Goal: Task Accomplishment & Management: Complete application form

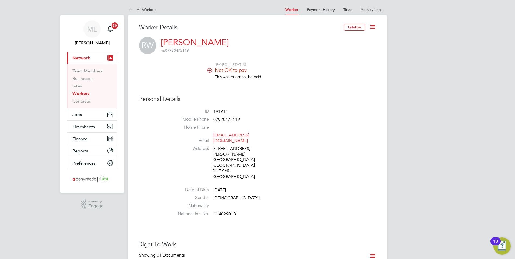
click at [129, 13] on icon at bounding box center [131, 10] width 7 height 7
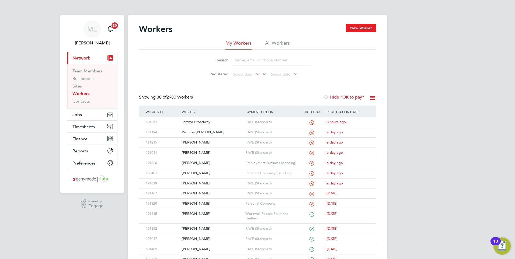
click at [248, 56] on input at bounding box center [271, 60] width 79 height 11
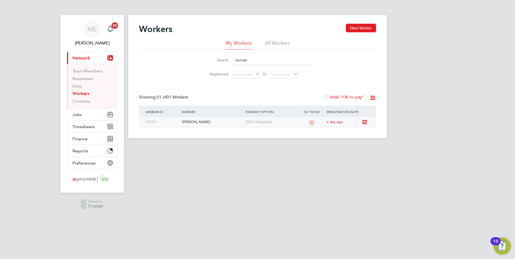
type input "rachael"
click at [215, 125] on div "[PERSON_NAME]" at bounding box center [211, 122] width 63 height 10
drag, startPoint x: 246, startPoint y: 59, endPoint x: 227, endPoint y: 60, distance: 19.4
click at [227, 60] on div "Search rachael" at bounding box center [257, 60] width 107 height 11
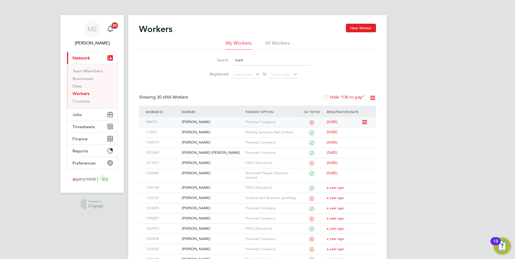
type input "mark"
click at [214, 123] on div "[PERSON_NAME]" at bounding box center [211, 122] width 63 height 10
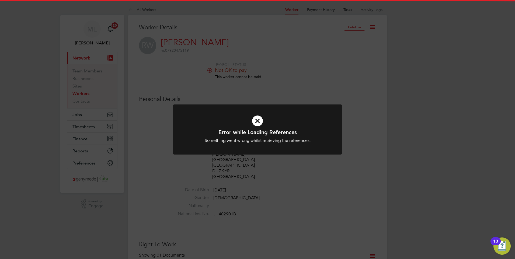
click at [264, 121] on icon at bounding box center [257, 120] width 140 height 21
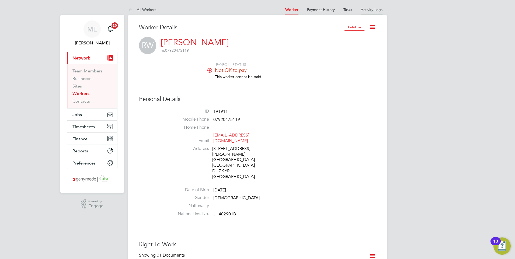
click at [372, 11] on link "Activity Logs" at bounding box center [372, 9] width 22 height 5
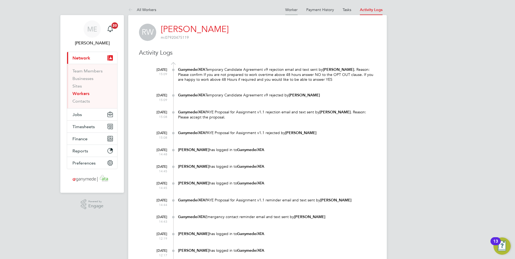
click at [287, 10] on link "Worker" at bounding box center [291, 9] width 12 height 5
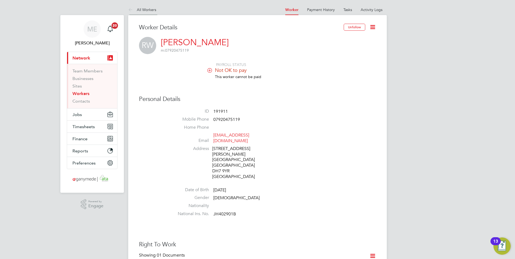
click at [130, 8] on icon at bounding box center [131, 10] width 7 height 7
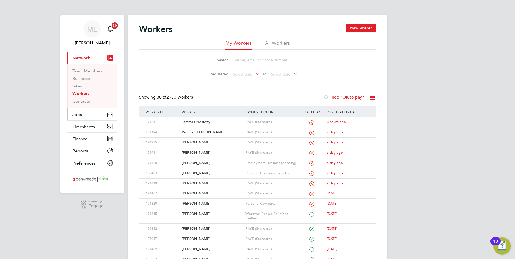
click at [90, 112] on button "Jobs" at bounding box center [92, 115] width 50 height 12
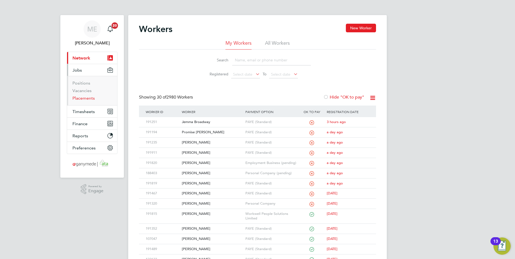
click at [81, 98] on link "Placements" at bounding box center [83, 98] width 22 height 5
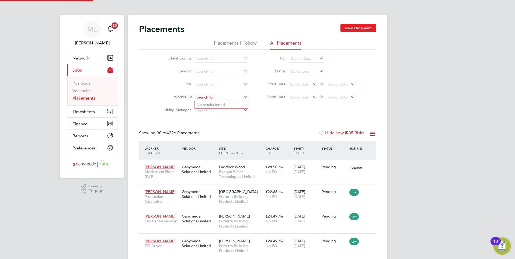
click at [206, 97] on input at bounding box center [221, 98] width 53 height 8
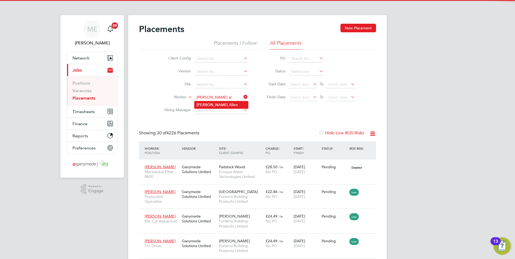
click at [229, 104] on b "Al" at bounding box center [231, 105] width 4 height 5
type input "Ross Allen"
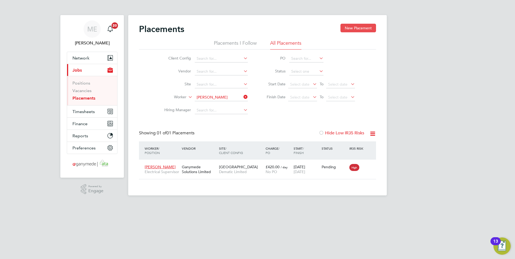
click at [354, 27] on button "New Placement" at bounding box center [358, 28] width 36 height 9
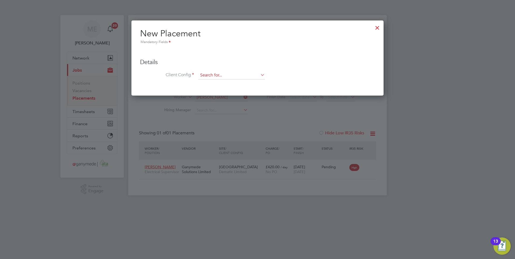
click at [220, 75] on input at bounding box center [231, 75] width 67 height 8
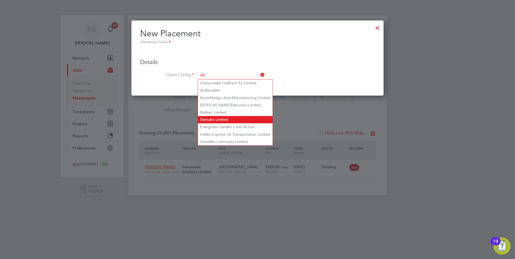
click at [211, 118] on li "De matic Limited" at bounding box center [235, 119] width 75 height 7
type input "Dematic Limited"
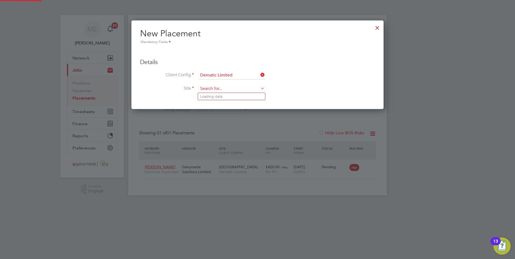
click at [216, 87] on input at bounding box center [231, 89] width 67 height 8
click at [214, 96] on li "Beaumont Road" at bounding box center [231, 96] width 67 height 7
type input "Beaumont Road"
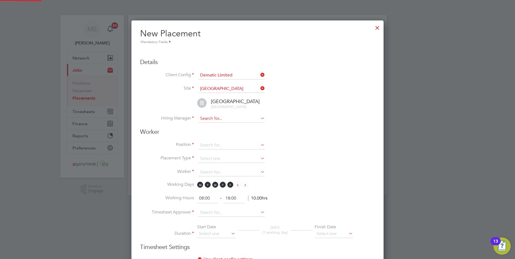
click at [216, 117] on input at bounding box center [231, 119] width 67 height 8
click at [214, 127] on li "Luk e McDaid" at bounding box center [231, 126] width 67 height 7
type input "Luke McDaid"
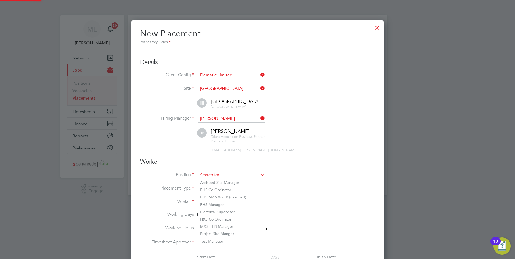
click at [229, 174] on input at bounding box center [231, 175] width 67 height 8
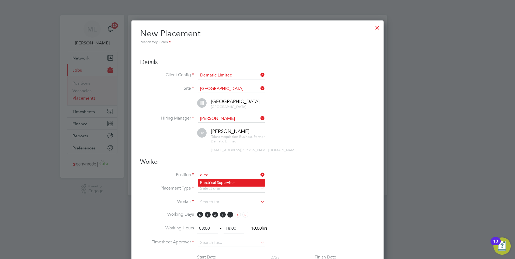
click at [211, 182] on li "Elec trical Supervisor" at bounding box center [231, 182] width 67 height 7
type input "Electrical Supervisor"
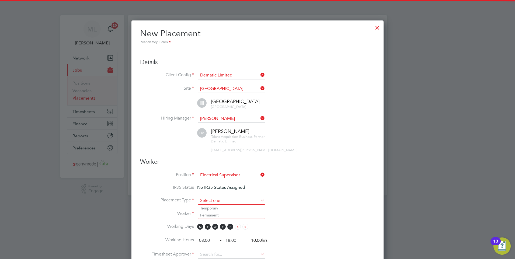
click at [215, 198] on input at bounding box center [231, 201] width 67 height 8
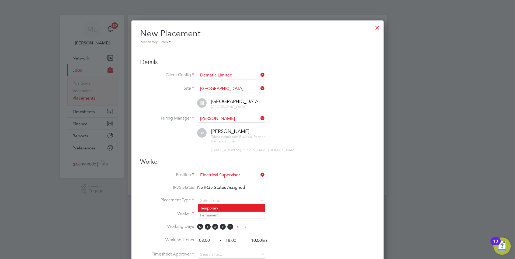
click at [221, 209] on li "Temporary" at bounding box center [231, 208] width 67 height 7
type input "Temporary"
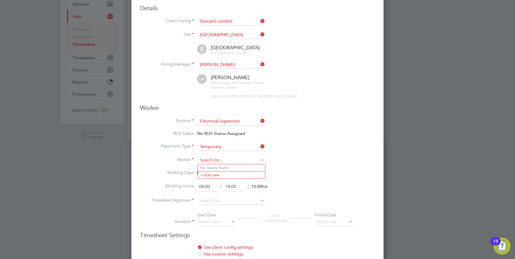
click at [205, 159] on input at bounding box center [231, 160] width 67 height 8
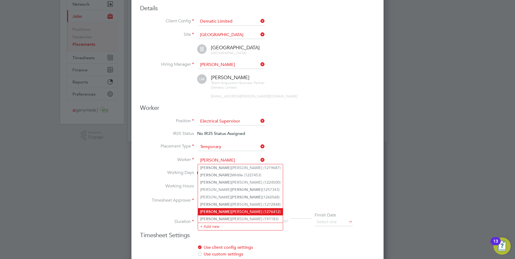
click at [216, 209] on li "Ross Allen (1276412)" at bounding box center [240, 211] width 85 height 7
type input "Ross Allen (1276412)"
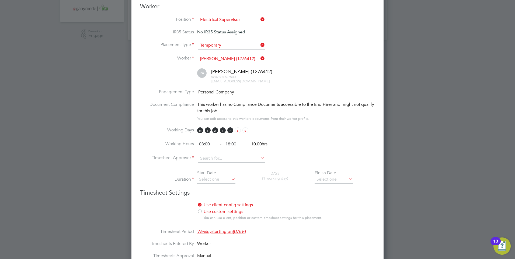
scroll to position [162, 0]
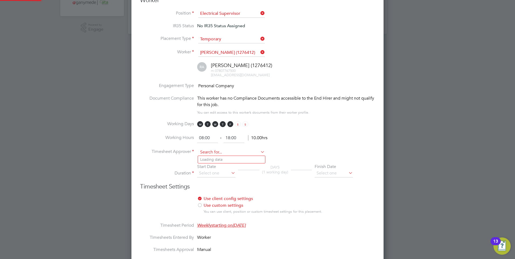
click at [212, 152] on input at bounding box center [231, 152] width 67 height 8
click at [214, 160] on li "Luke McDaid" at bounding box center [231, 159] width 67 height 7
type input "Luke McDaid"
click at [213, 172] on input at bounding box center [216, 173] width 38 height 8
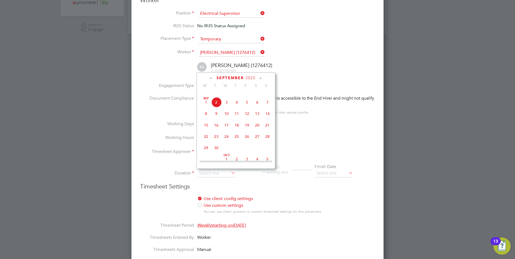
scroll to position [190, 0]
click at [223, 144] on span "Oct" at bounding box center [226, 142] width 10 height 3
type input "01 Oct 2025"
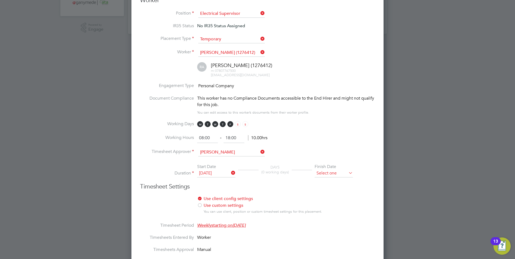
click at [331, 172] on input at bounding box center [333, 173] width 38 height 8
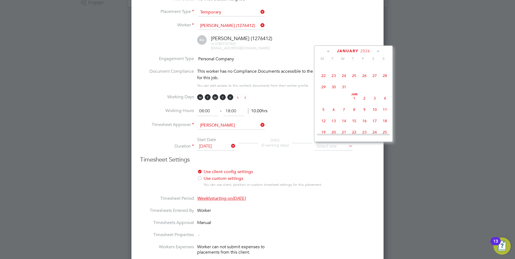
scroll to position [313, 0]
click at [344, 93] on span "31" at bounding box center [344, 87] width 10 height 10
type input "31 Dec 2025"
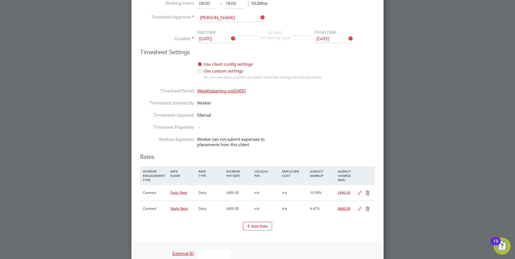
scroll to position [296, 0]
click at [367, 191] on icon at bounding box center [367, 193] width 7 height 4
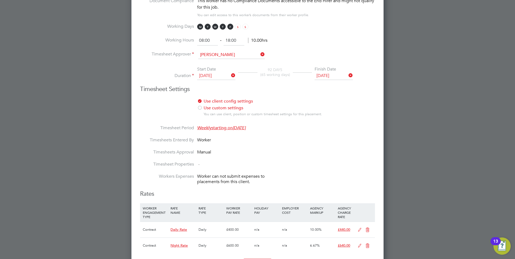
scroll to position [0, 0]
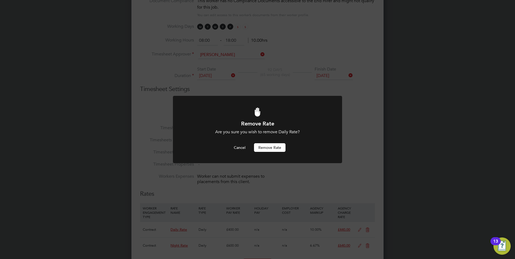
click at [268, 146] on button "Remove rate" at bounding box center [270, 147] width 32 height 9
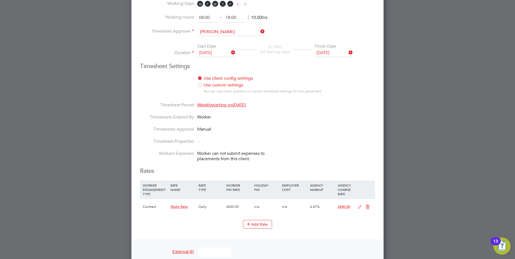
scroll to position [313, 0]
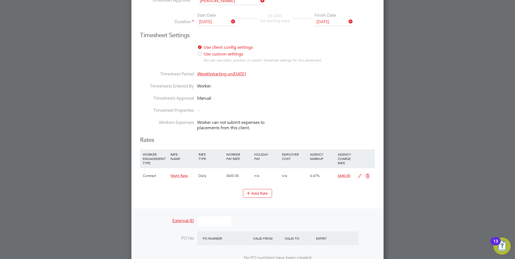
click at [370, 176] on icon at bounding box center [367, 176] width 7 height 4
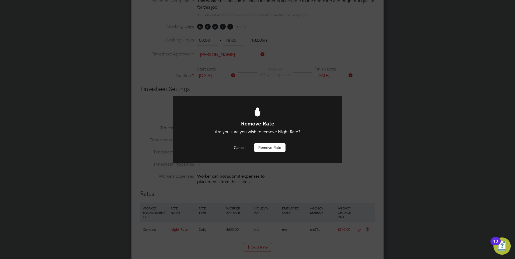
scroll to position [0, 0]
click at [270, 146] on button "Remove rate" at bounding box center [270, 147] width 32 height 9
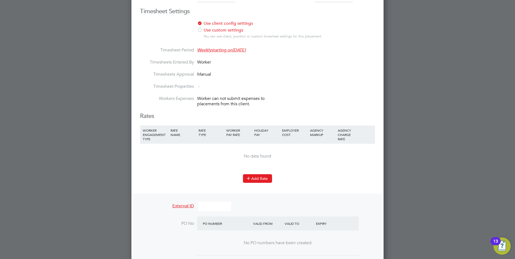
scroll to position [340, 0]
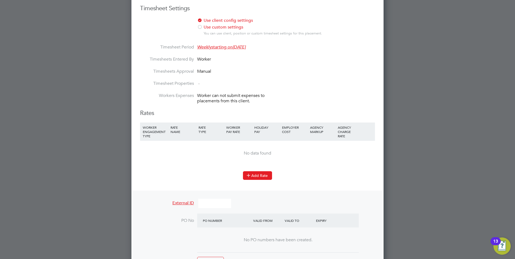
click at [256, 174] on button "Add Rate" at bounding box center [257, 175] width 29 height 9
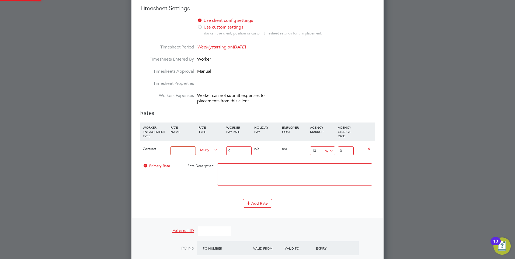
scroll to position [745, 252]
click at [187, 148] on input at bounding box center [182, 150] width 25 height 9
click at [177, 150] on input at bounding box center [182, 150] width 25 height 9
type input "Daily rate"
drag, startPoint x: 232, startPoint y: 148, endPoint x: 225, endPoint y: 148, distance: 7.8
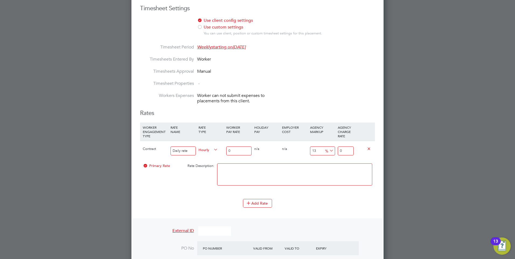
click at [225, 148] on div "Contract Daily rate Hourly 0 0 n/a 0 n/a 13 0 % 0" at bounding box center [257, 151] width 235 height 20
type input "3"
type input "3.39"
type input "38"
type input "42.94"
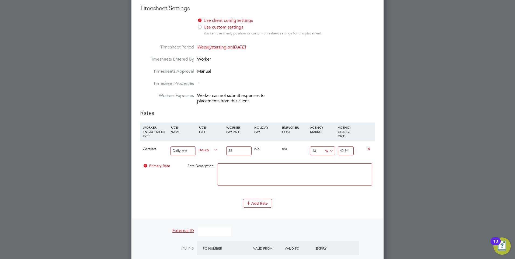
type input "380"
type input "429.4"
type input "380.00"
drag, startPoint x: 351, startPoint y: 151, endPoint x: 340, endPoint y: 149, distance: 11.2
click at [340, 149] on input "429.4" at bounding box center [346, 150] width 16 height 9
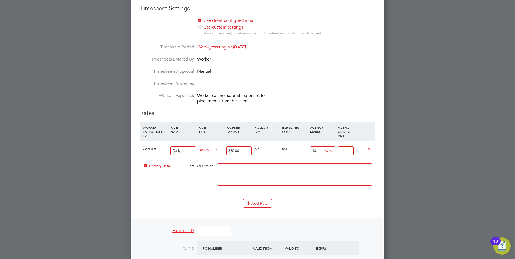
type input "-98.94736842105263"
type input "4"
type input "-88.94736842105263"
type input "42"
type input "10.526315789473685"
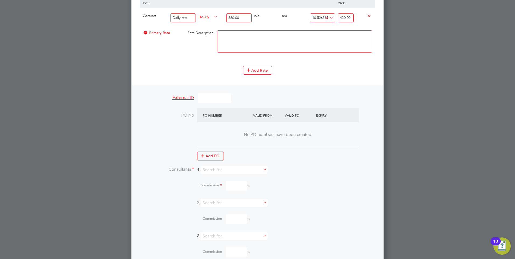
scroll to position [474, 0]
type input "420.00"
click at [222, 169] on input at bounding box center [234, 169] width 67 height 8
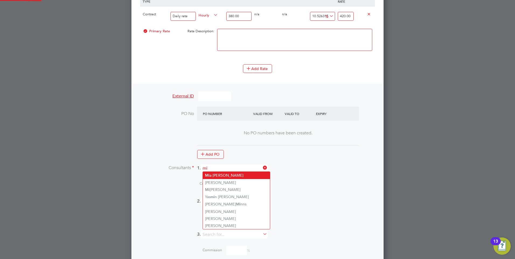
click at [216, 173] on li "Mi a Eckersley" at bounding box center [236, 175] width 67 height 7
type input "[PERSON_NAME]"
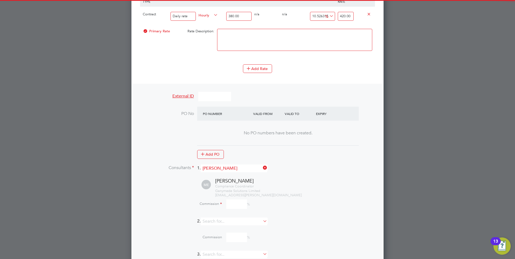
scroll to position [765, 252]
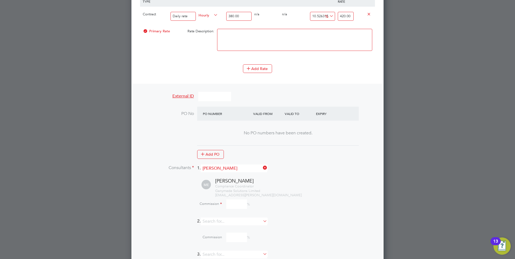
click at [236, 201] on input at bounding box center [236, 204] width 21 height 9
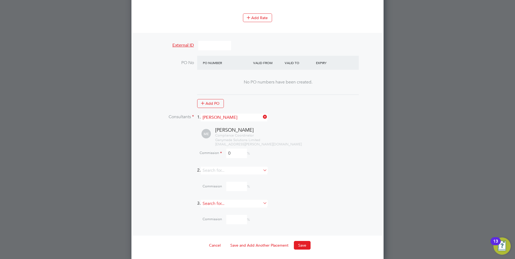
scroll to position [526, 0]
type input "0"
click at [299, 241] on button "Save" at bounding box center [302, 244] width 17 height 9
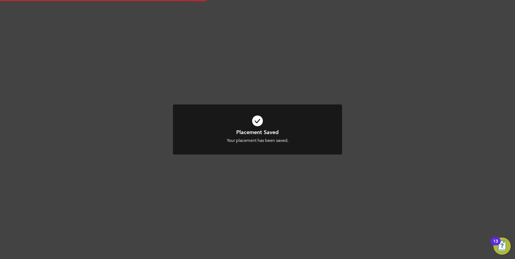
scroll to position [3, 3]
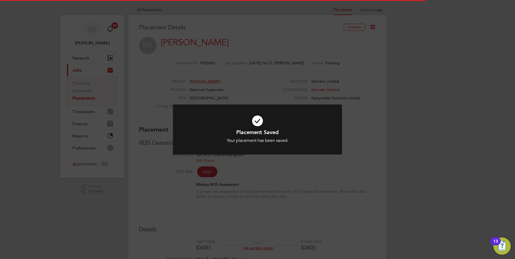
click at [297, 198] on div "Placement Saved Your placement has been saved. Cancel Okay" at bounding box center [257, 129] width 515 height 259
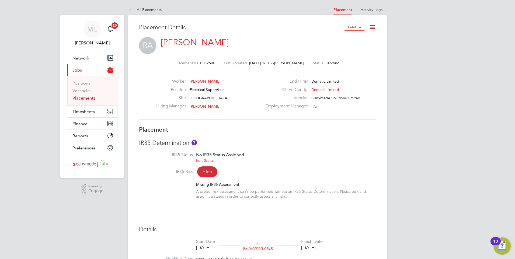
click at [175, 41] on link "Ross Allen" at bounding box center [195, 42] width 68 height 11
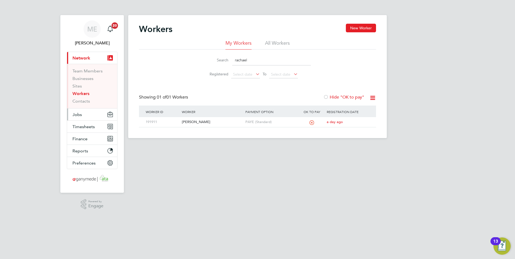
click at [86, 115] on button "Jobs" at bounding box center [92, 115] width 50 height 12
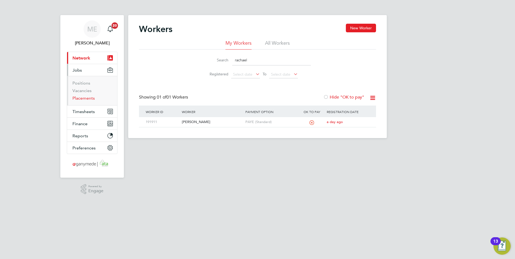
click at [85, 99] on link "Placements" at bounding box center [83, 98] width 22 height 5
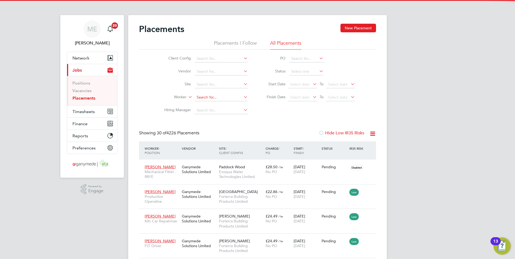
click at [213, 98] on input at bounding box center [221, 98] width 53 height 8
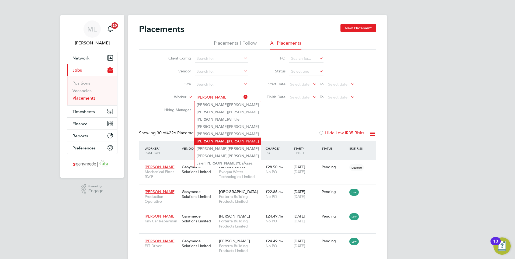
click at [211, 138] on li "Ross Allen" at bounding box center [227, 141] width 67 height 7
type input "Ross Allen"
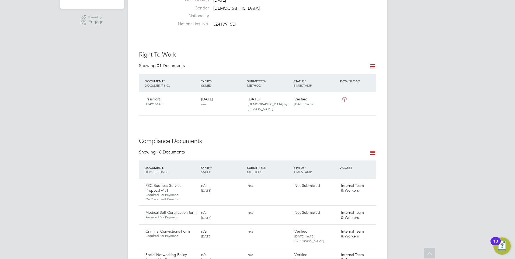
scroll to position [215, 0]
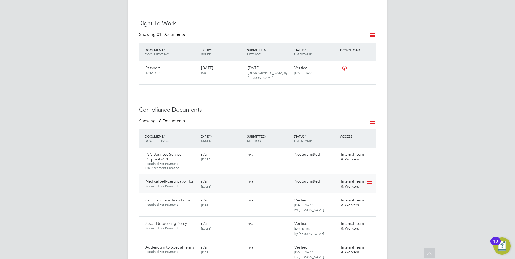
click at [369, 179] on icon at bounding box center [368, 182] width 5 height 6
click at [329, 206] on li "Delete Document" at bounding box center [346, 207] width 54 height 8
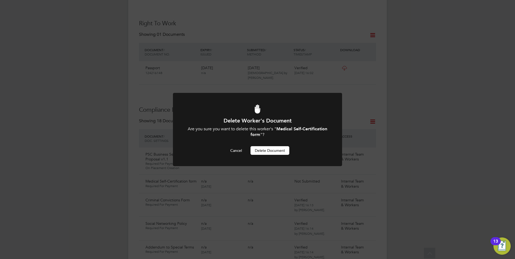
click at [270, 150] on button "Delete Document" at bounding box center [269, 150] width 39 height 9
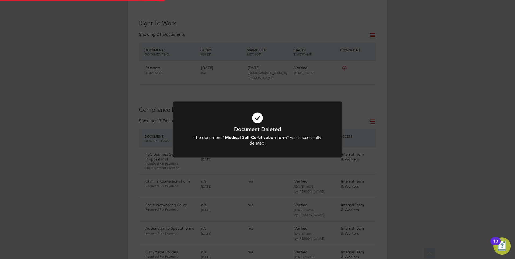
click at [244, 116] on icon at bounding box center [257, 117] width 140 height 21
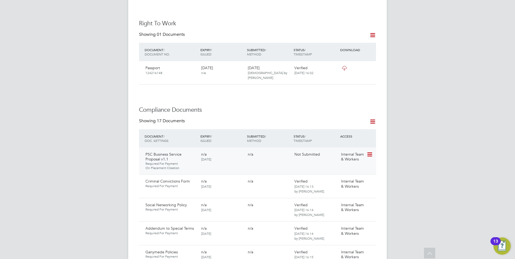
click at [372, 151] on icon at bounding box center [368, 154] width 5 height 6
click at [336, 172] on li "Request Document" at bounding box center [346, 173] width 54 height 8
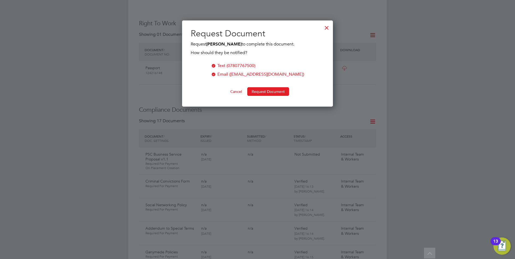
scroll to position [86, 151]
click at [263, 90] on button "Request Document" at bounding box center [268, 91] width 42 height 9
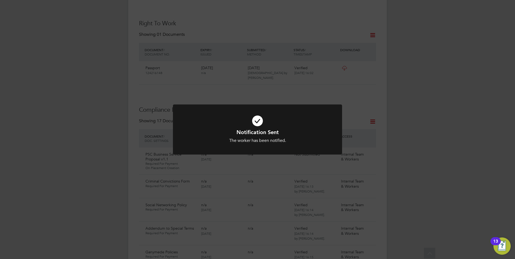
click at [271, 89] on div "Notification Sent The worker has been notified. Cancel Okay" at bounding box center [257, 129] width 515 height 259
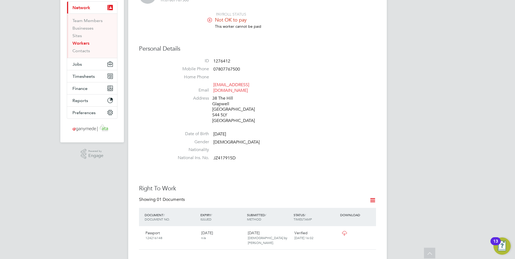
scroll to position [0, 0]
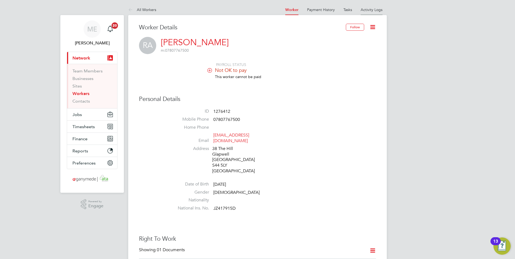
click at [366, 9] on link "Activity Logs" at bounding box center [372, 9] width 22 height 5
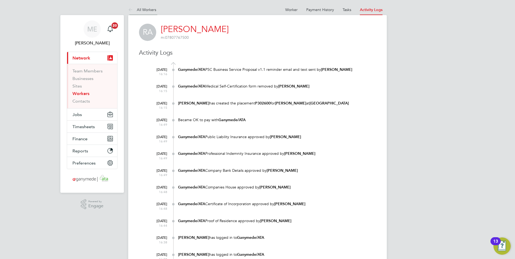
click at [128, 7] on icon at bounding box center [131, 10] width 7 height 7
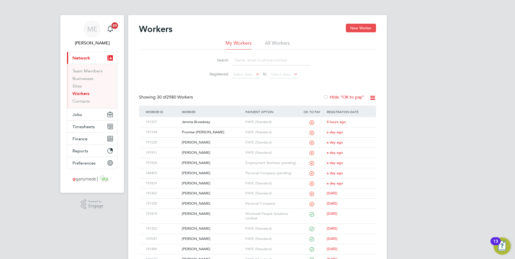
click at [360, 26] on button "New Worker" at bounding box center [361, 28] width 30 height 9
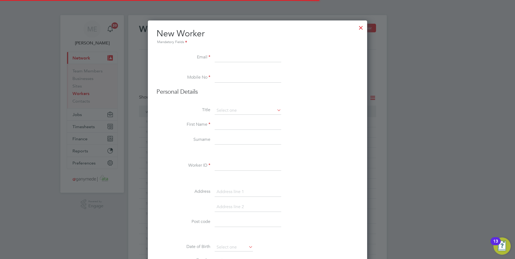
scroll to position [605, 219]
paste input "jamienorthern112@gmail.com"
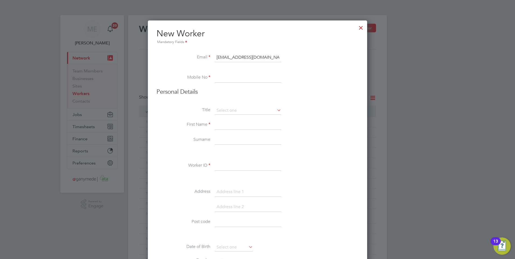
type input "jamienorthern112@gmail.com"
paste input "07540385482"
type input "07540385482"
click at [217, 123] on input at bounding box center [248, 125] width 67 height 10
type input "j"
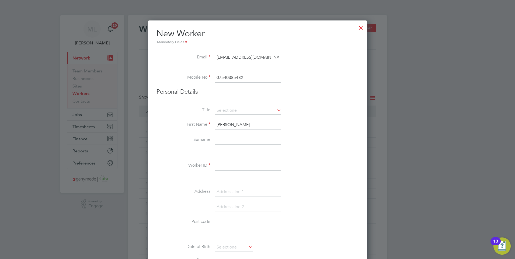
type input "Jamie"
click at [215, 135] on input at bounding box center [248, 140] width 67 height 10
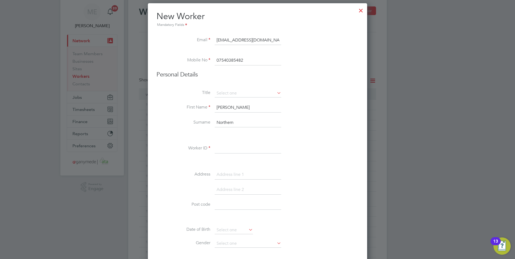
scroll to position [27, 0]
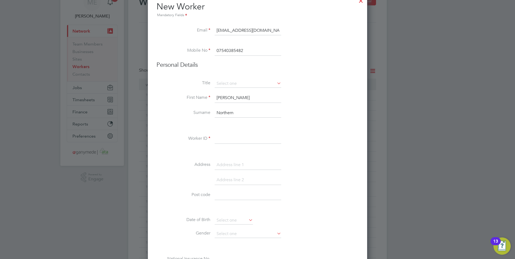
type input "Northern"
click at [225, 136] on input at bounding box center [248, 139] width 67 height 10
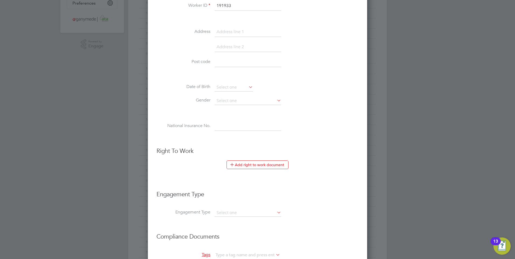
scroll to position [188, 0]
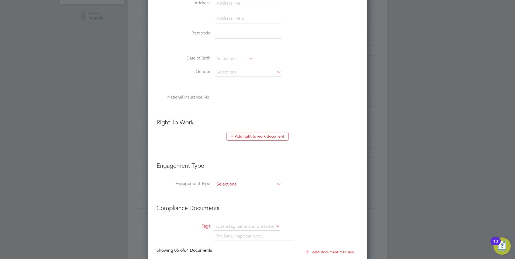
type input "191933"
drag, startPoint x: 233, startPoint y: 186, endPoint x: 226, endPoint y: 184, distance: 7.2
click at [233, 186] on input at bounding box center [248, 185] width 67 height 8
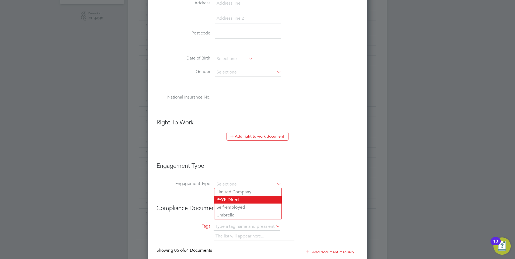
click at [229, 199] on li "PAYE Direct" at bounding box center [247, 200] width 67 height 8
type input "PAYE Direct"
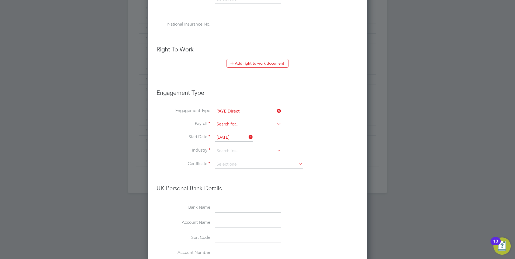
scroll to position [269, 0]
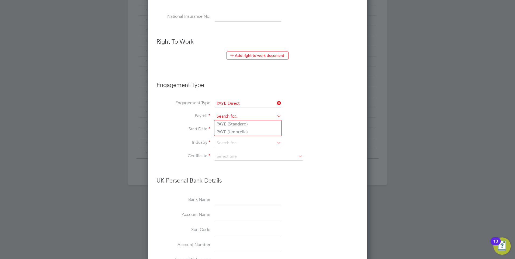
click at [224, 119] on input at bounding box center [248, 117] width 67 height 8
click at [226, 122] on li "PAYE (Standard)" at bounding box center [247, 124] width 67 height 8
type input "PAYE (Standard)"
click at [228, 144] on input at bounding box center [248, 143] width 67 height 8
click at [226, 213] on li "Engineering" at bounding box center [247, 216] width 67 height 7
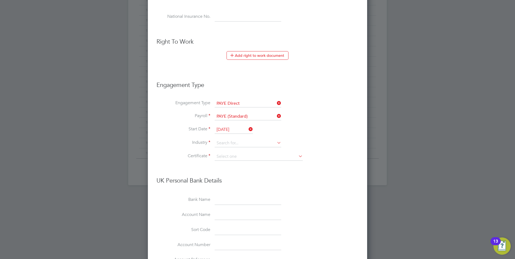
type input "Engineering"
click at [235, 151] on li "Industry Engineering" at bounding box center [257, 145] width 202 height 13
click at [228, 159] on input at bounding box center [259, 157] width 88 height 8
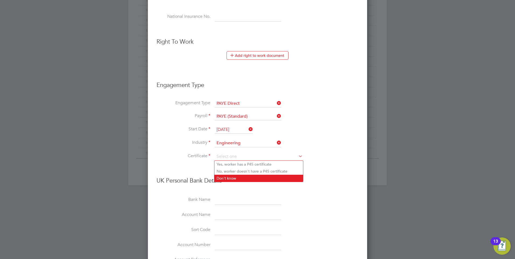
click at [224, 176] on li "Don't know" at bounding box center [258, 178] width 89 height 7
type input "Don't know"
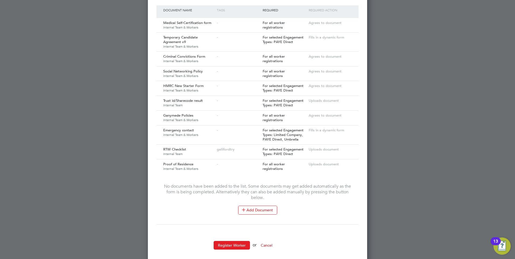
scroll to position [634, 0]
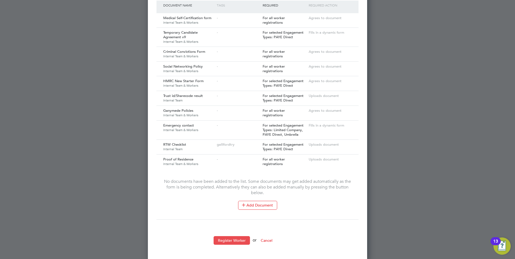
click at [235, 236] on button "Register Worker" at bounding box center [232, 240] width 36 height 9
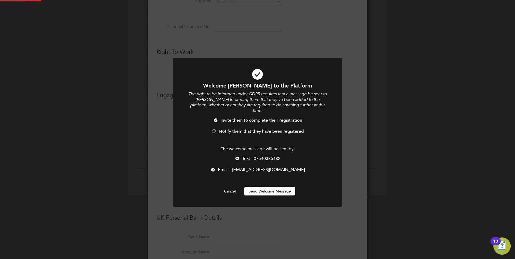
scroll to position [0, 0]
click at [259, 187] on button "Send Welcome Message" at bounding box center [269, 191] width 51 height 9
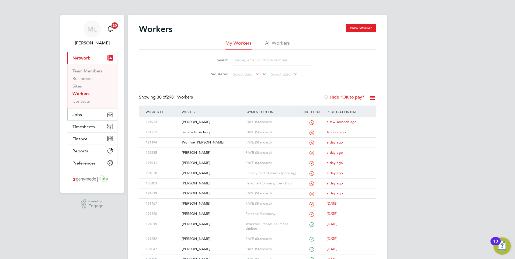
click at [81, 114] on span "Jobs" at bounding box center [76, 114] width 9 height 5
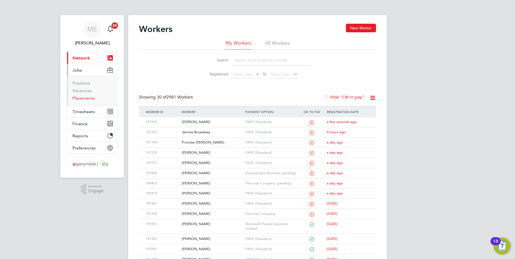
click at [88, 100] on link "Placements" at bounding box center [83, 98] width 22 height 5
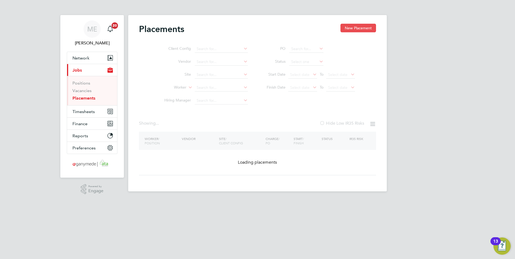
click at [360, 25] on button "New Placement" at bounding box center [358, 28] width 36 height 9
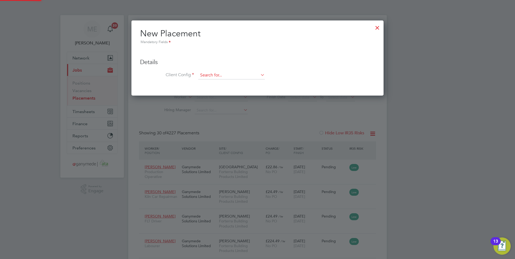
click at [209, 74] on input at bounding box center [231, 75] width 67 height 8
click at [208, 76] on input at bounding box center [231, 75] width 67 height 8
type input "a"
type input "ACR"
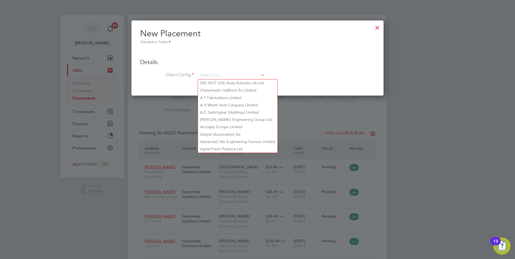
click at [233, 50] on li at bounding box center [257, 50] width 235 height 6
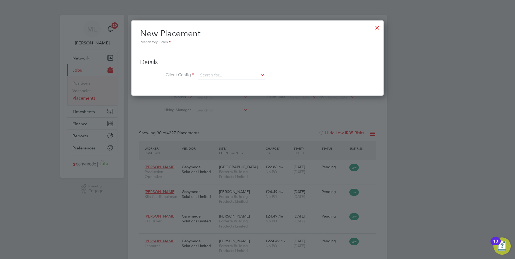
click at [380, 27] on div at bounding box center [377, 27] width 10 height 10
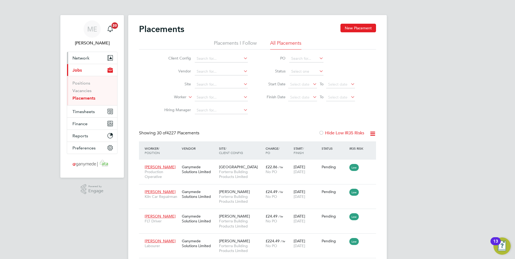
click at [80, 55] on button "Network" at bounding box center [92, 58] width 50 height 12
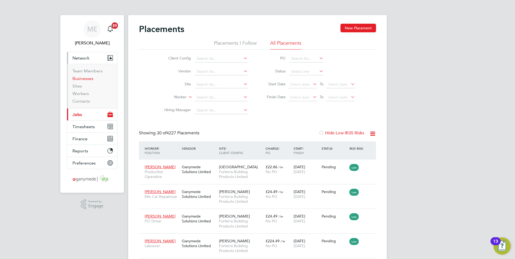
click at [81, 78] on link "Businesses" at bounding box center [82, 78] width 21 height 5
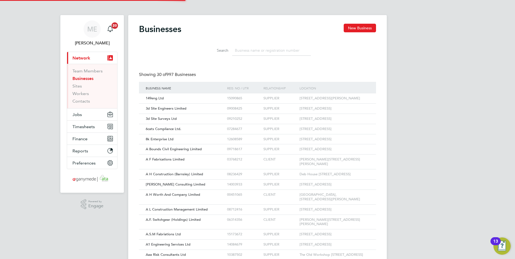
scroll to position [10, 82]
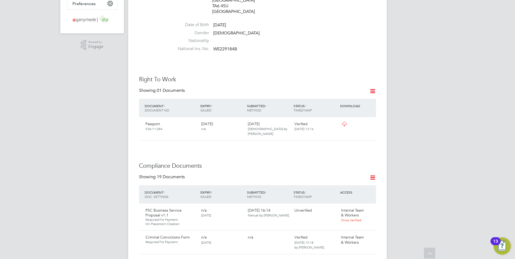
scroll to position [215, 0]
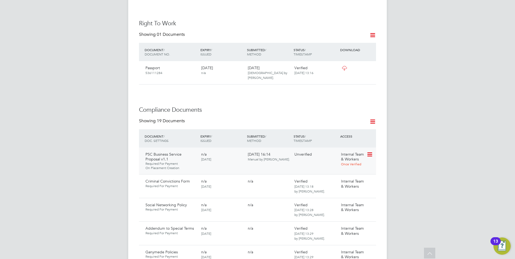
click at [369, 151] on icon at bounding box center [368, 154] width 5 height 6
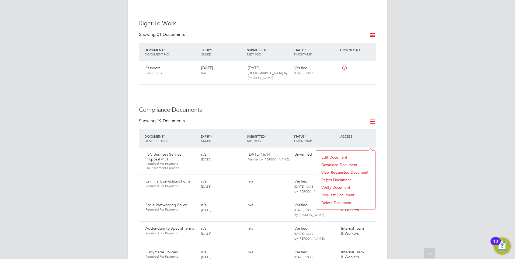
click at [330, 178] on li "Reject Document" at bounding box center [346, 180] width 54 height 8
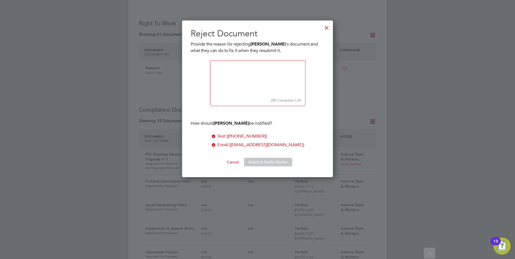
scroll to position [157, 151]
click at [325, 26] on div at bounding box center [327, 27] width 10 height 10
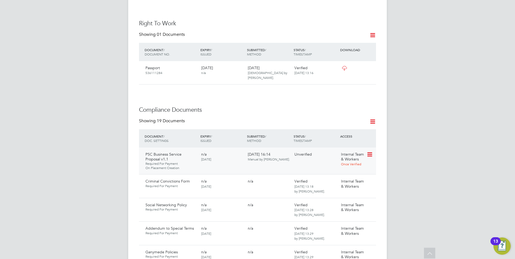
click at [367, 151] on icon at bounding box center [368, 154] width 5 height 6
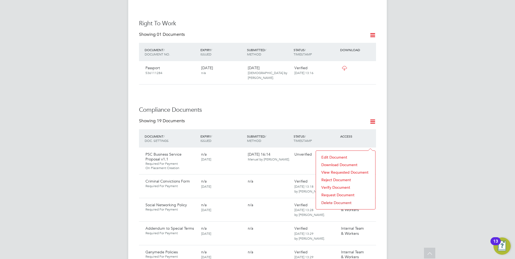
click at [337, 177] on li "Reject Document" at bounding box center [346, 180] width 54 height 8
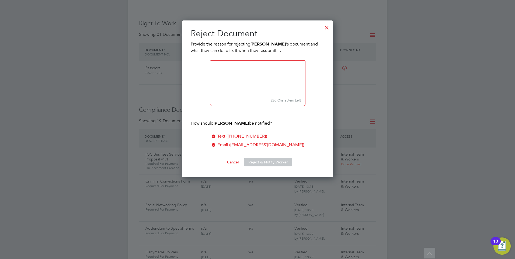
click at [234, 78] on textarea at bounding box center [257, 78] width 95 height 36
type textarea "Please accept the proposal"
click at [260, 162] on button "Reject & Notify Worker" at bounding box center [268, 162] width 48 height 9
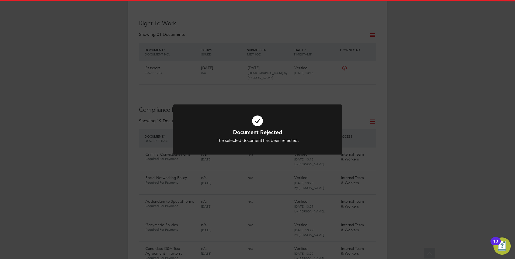
click at [274, 137] on div "Document Rejected The selected document has been rejected. Cancel Okay" at bounding box center [257, 136] width 140 height 15
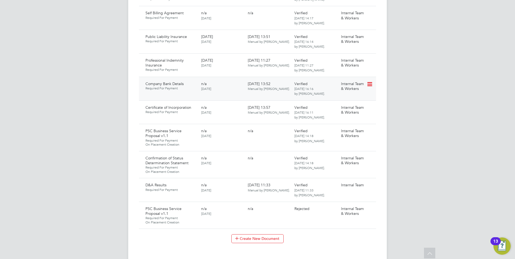
scroll to position [619, 0]
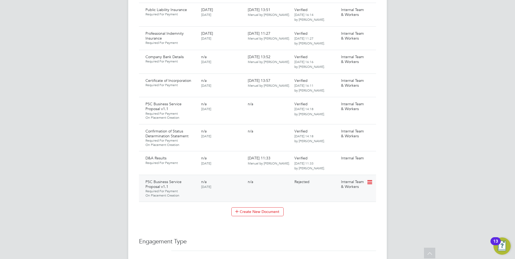
click at [366, 177] on div "Internal Team & Workers" at bounding box center [353, 184] width 28 height 14
click at [368, 179] on icon at bounding box center [368, 182] width 5 height 6
click at [336, 197] on li "Request Document" at bounding box center [346, 200] width 54 height 8
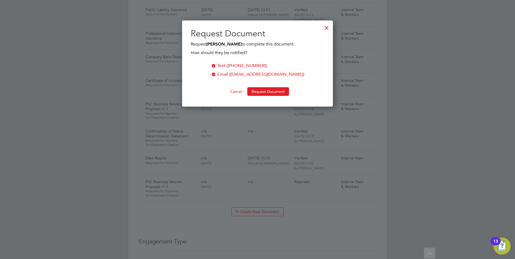
scroll to position [86, 151]
click at [263, 89] on button "Request Document" at bounding box center [268, 91] width 42 height 9
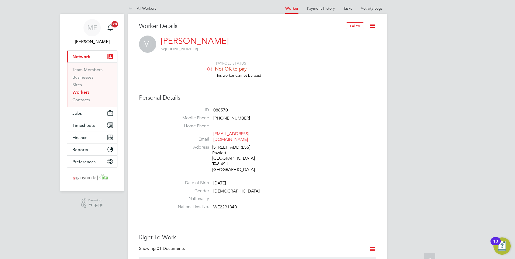
scroll to position [0, 0]
click at [129, 11] on icon at bounding box center [131, 10] width 7 height 7
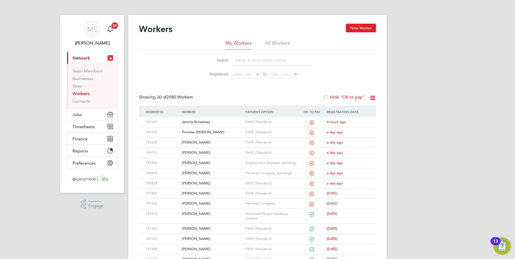
click at [241, 59] on input at bounding box center [271, 60] width 79 height 11
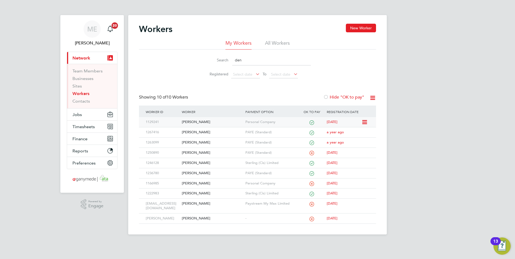
type input "den"
click at [210, 120] on div "Denis Mcgannon" at bounding box center [211, 122] width 63 height 10
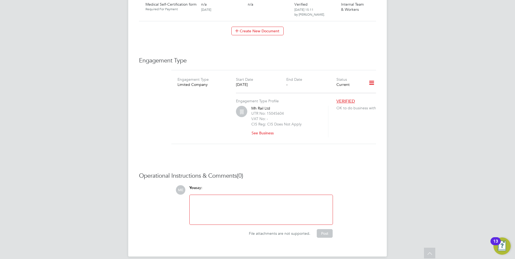
scroll to position [743, 0]
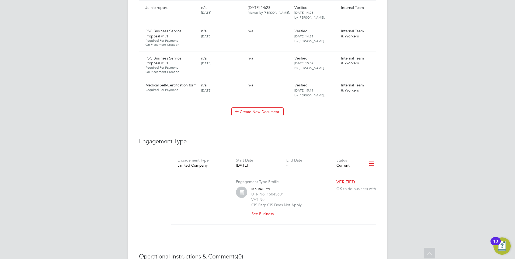
click at [309, 187] on div "Mh Rail Ltd UTR No: 15045604 VAT No: - CIS Reg: CIS Does Not Apply See Business" at bounding box center [286, 203] width 70 height 32
click at [262, 209] on button "See Business" at bounding box center [264, 213] width 27 height 9
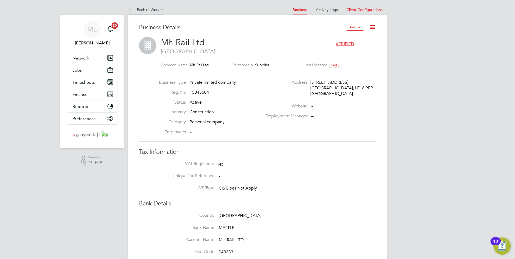
click at [128, 8] on icon at bounding box center [131, 10] width 7 height 7
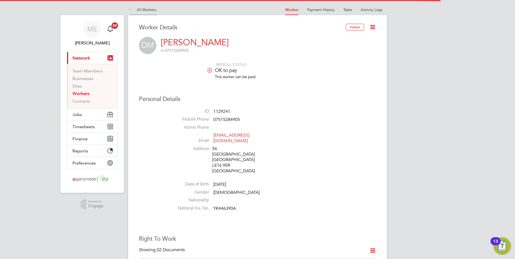
click at [129, 8] on icon at bounding box center [131, 10] width 7 height 7
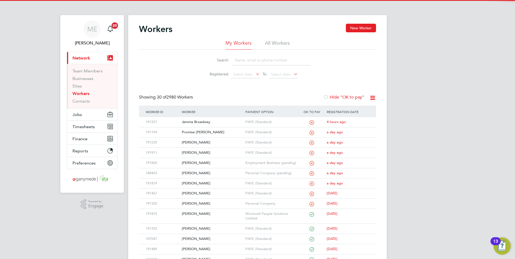
click at [260, 60] on input at bounding box center [271, 60] width 79 height 11
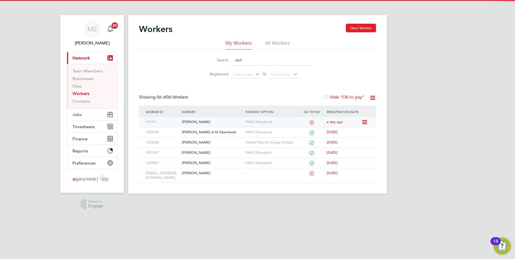
type input "rach"
click at [209, 121] on div "[PERSON_NAME]" at bounding box center [211, 122] width 63 height 10
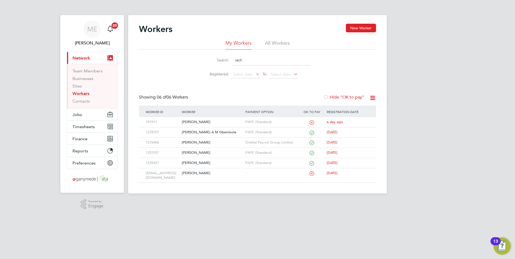
drag, startPoint x: 250, startPoint y: 60, endPoint x: 218, endPoint y: 60, distance: 32.0
click at [218, 60] on div "Search rach" at bounding box center [257, 60] width 107 height 11
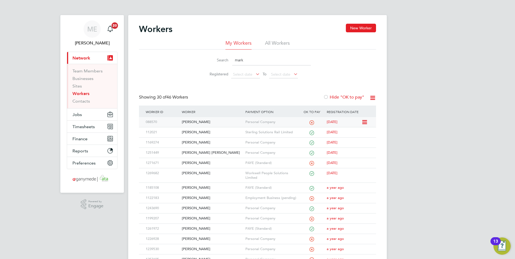
type input "mark"
click at [228, 121] on div "[PERSON_NAME]" at bounding box center [211, 122] width 63 height 10
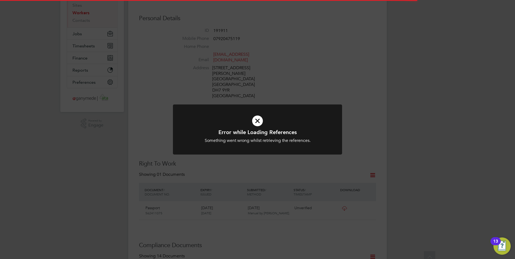
click at [261, 126] on icon at bounding box center [257, 120] width 140 height 21
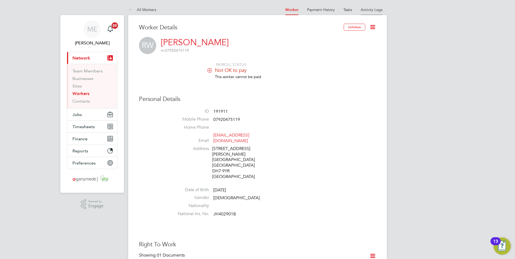
click at [361, 14] on li "Activity Logs" at bounding box center [372, 9] width 22 height 11
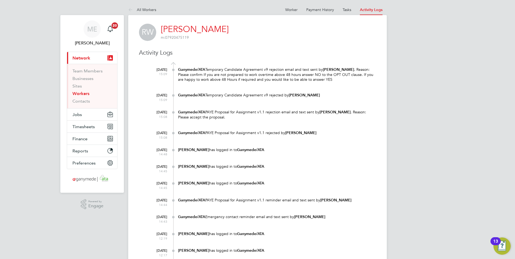
click at [285, 8] on at-navigation-tab "Worker" at bounding box center [291, 9] width 21 height 5
click at [131, 8] on icon at bounding box center [131, 10] width 7 height 7
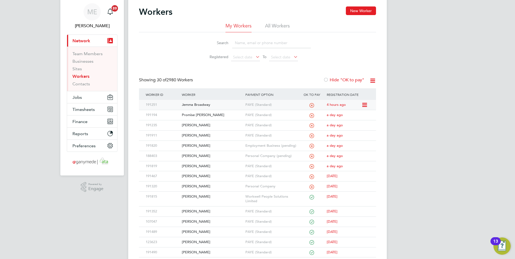
scroll to position [27, 0]
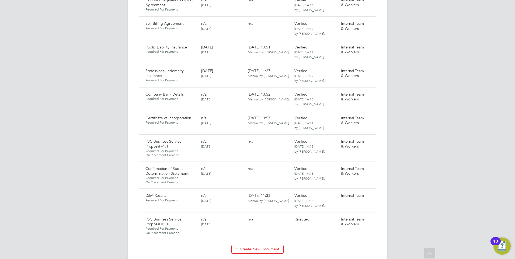
scroll to position [592, 0]
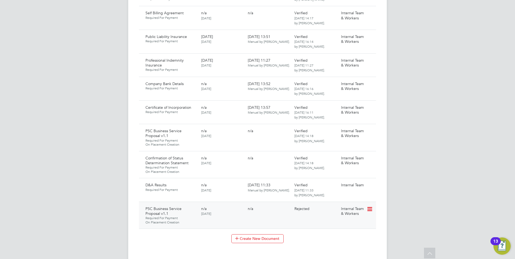
click at [372, 206] on icon at bounding box center [368, 209] width 5 height 6
click at [337, 225] on li "Request Document" at bounding box center [346, 227] width 54 height 8
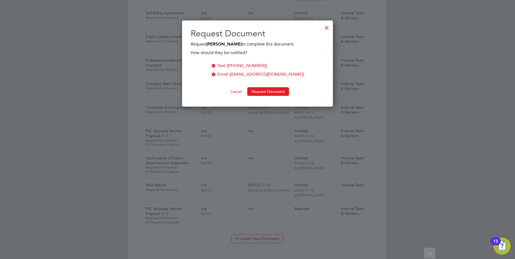
scroll to position [86, 151]
click at [264, 89] on button "Request Document" at bounding box center [268, 91] width 42 height 9
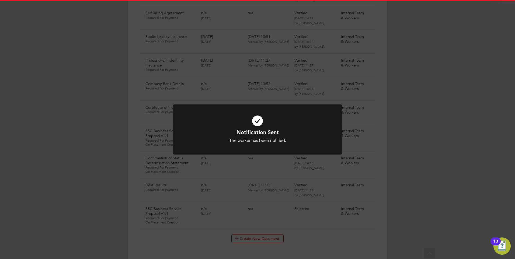
click at [257, 152] on div at bounding box center [257, 129] width 169 height 50
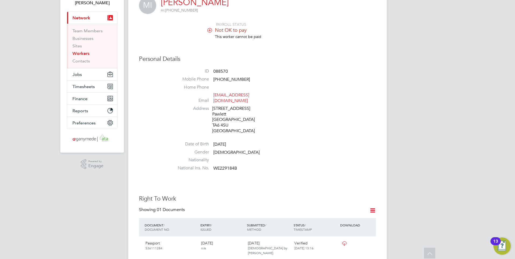
scroll to position [0, 0]
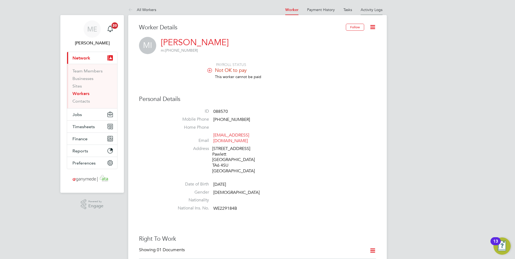
click at [372, 8] on link "Activity Logs" at bounding box center [372, 9] width 22 height 5
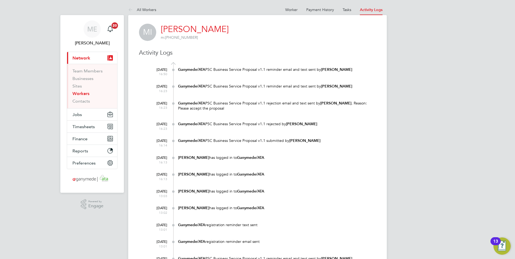
click at [285, 7] on at-navigation-tab "Worker" at bounding box center [291, 9] width 21 height 5
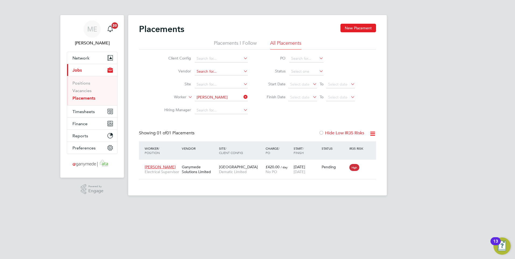
scroll to position [16, 47]
click at [89, 59] on span "Network" at bounding box center [80, 57] width 17 height 5
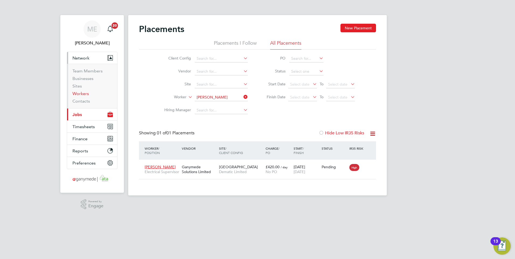
click at [85, 93] on link "Workers" at bounding box center [80, 93] width 16 height 5
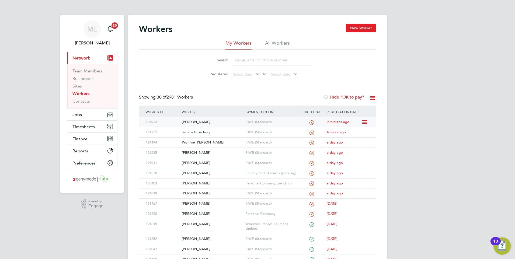
click at [208, 120] on div "[PERSON_NAME]" at bounding box center [211, 122] width 63 height 10
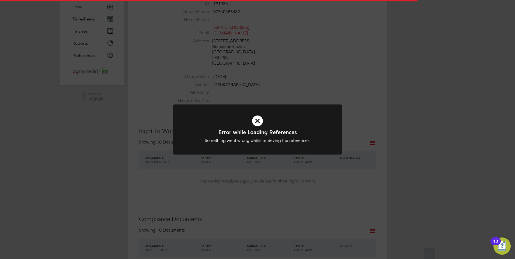
click at [274, 113] on icon at bounding box center [257, 120] width 140 height 21
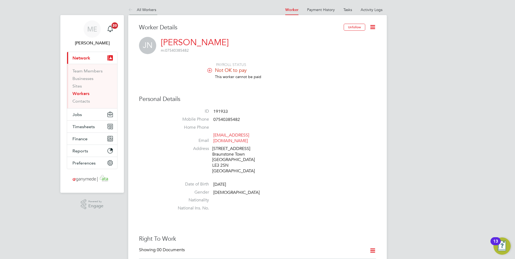
click at [128, 5] on li "All Workers" at bounding box center [142, 9] width 28 height 11
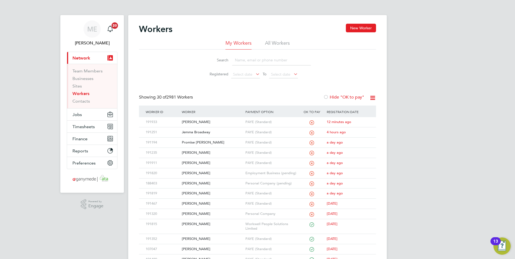
click at [236, 62] on input at bounding box center [271, 60] width 79 height 11
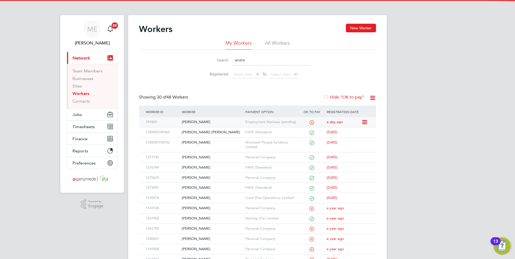
type input "andre"
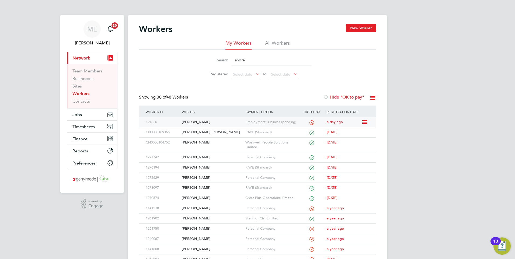
click at [212, 118] on div "[PERSON_NAME]" at bounding box center [211, 122] width 63 height 10
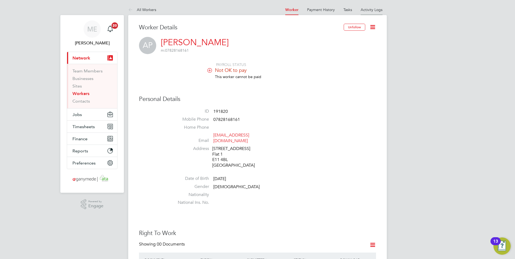
click at [368, 10] on link "Activity Logs" at bounding box center [372, 9] width 22 height 5
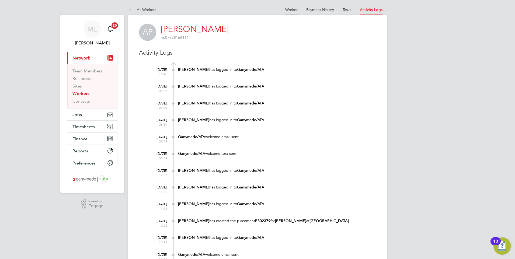
click at [289, 9] on link "Worker" at bounding box center [291, 9] width 12 height 5
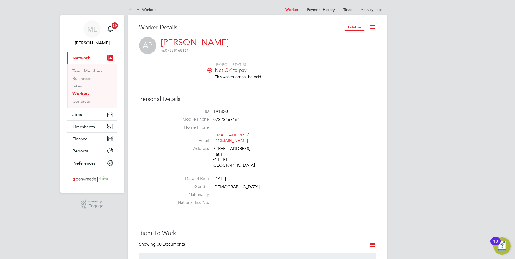
click at [133, 9] on icon at bounding box center [131, 10] width 7 height 7
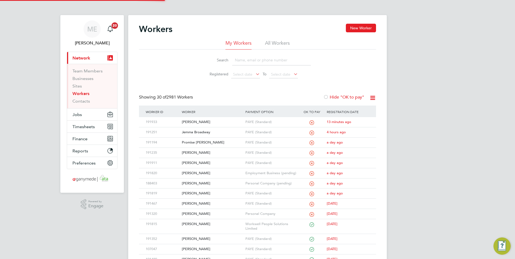
click at [249, 60] on input at bounding box center [271, 60] width 79 height 11
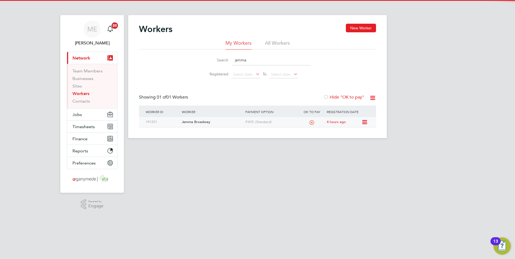
type input "jemma"
click at [215, 124] on div "Jemma Broadway" at bounding box center [211, 122] width 63 height 10
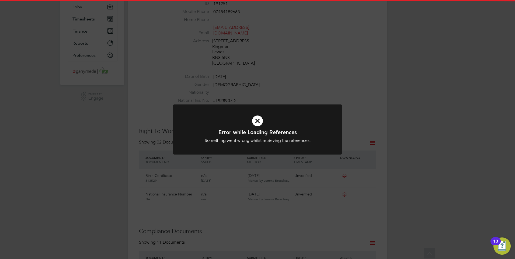
click at [256, 129] on h1 "Error while Loading References" at bounding box center [257, 132] width 140 height 7
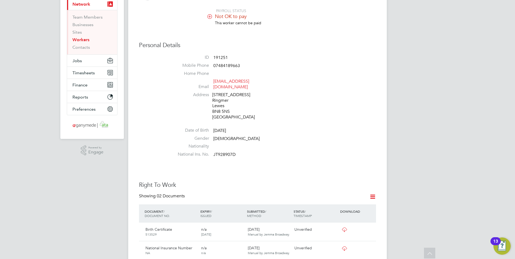
scroll to position [52, 0]
